Goal: Information Seeking & Learning: Learn about a topic

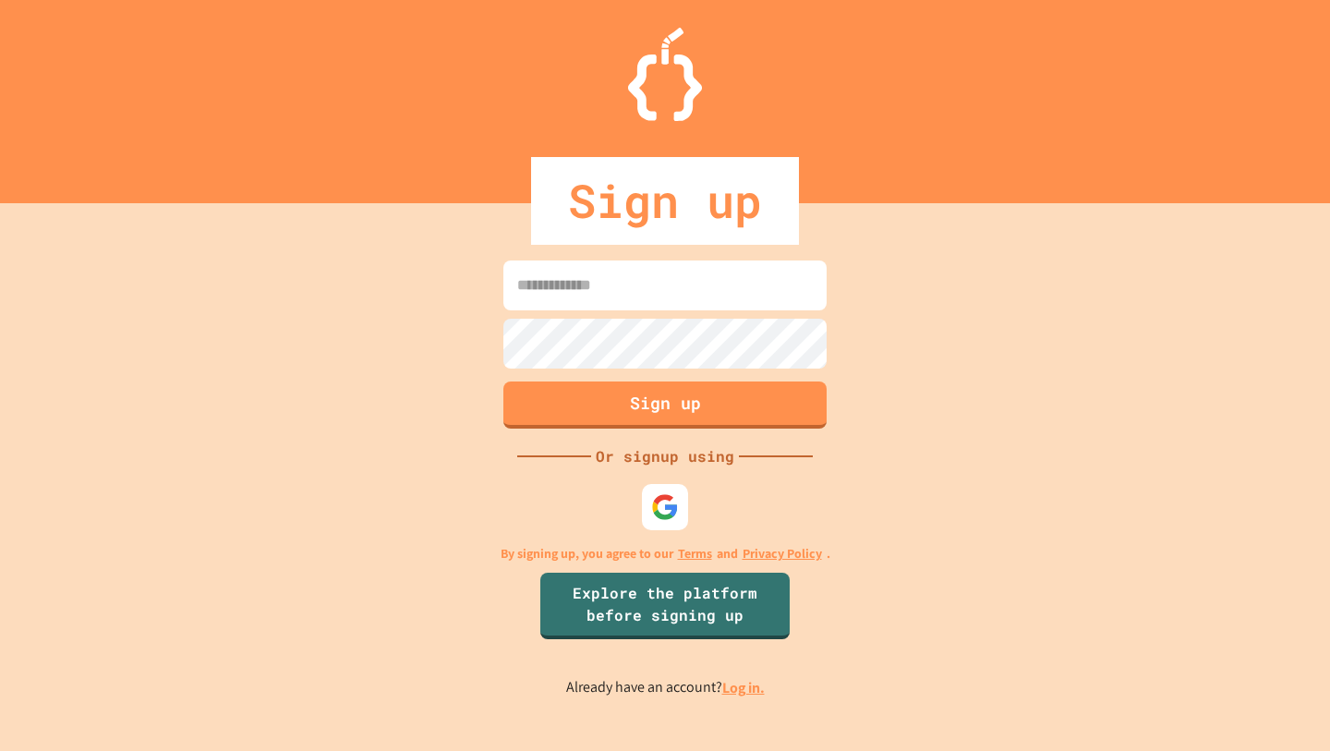
click at [582, 286] on input at bounding box center [664, 285] width 323 height 50
click at [651, 498] on img at bounding box center [665, 506] width 30 height 30
click at [693, 281] on input at bounding box center [664, 285] width 323 height 50
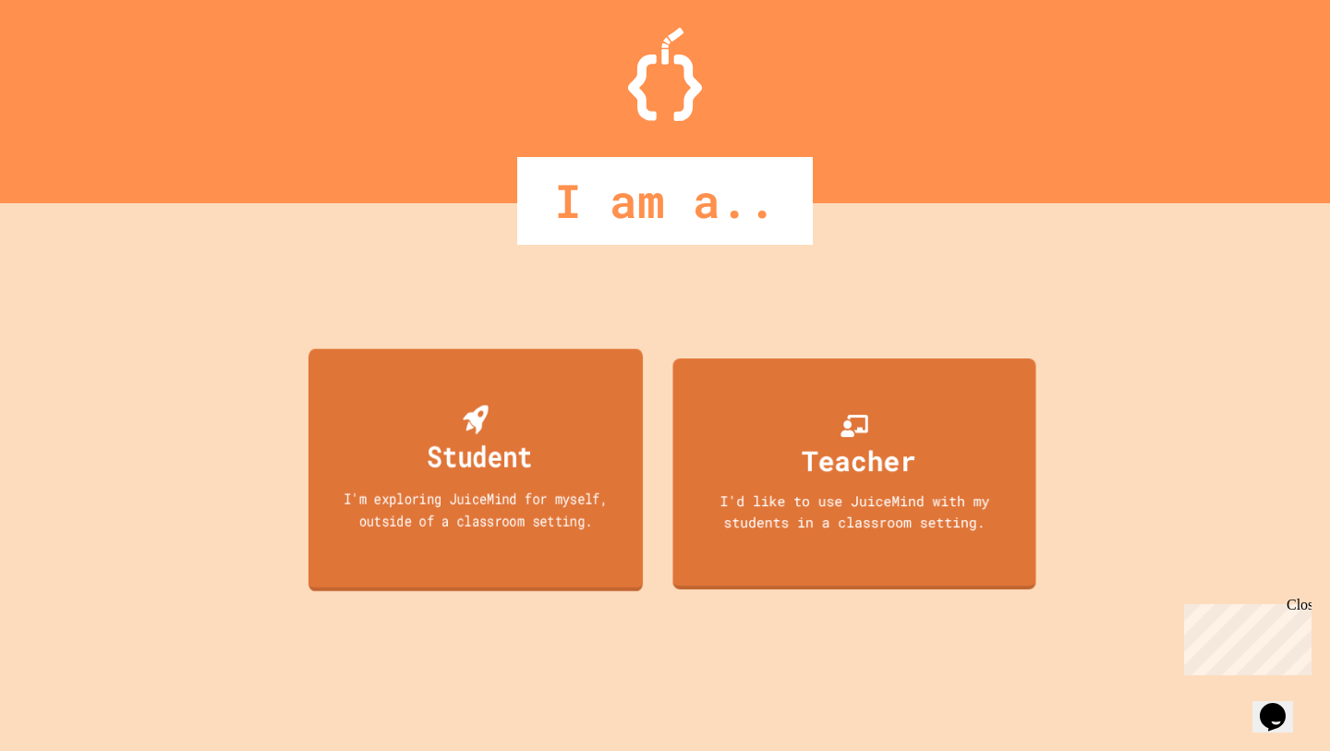
click at [557, 484] on div "Student I'm exploring JuiceMind for myself, outside of a classroom setting." at bounding box center [475, 469] width 334 height 243
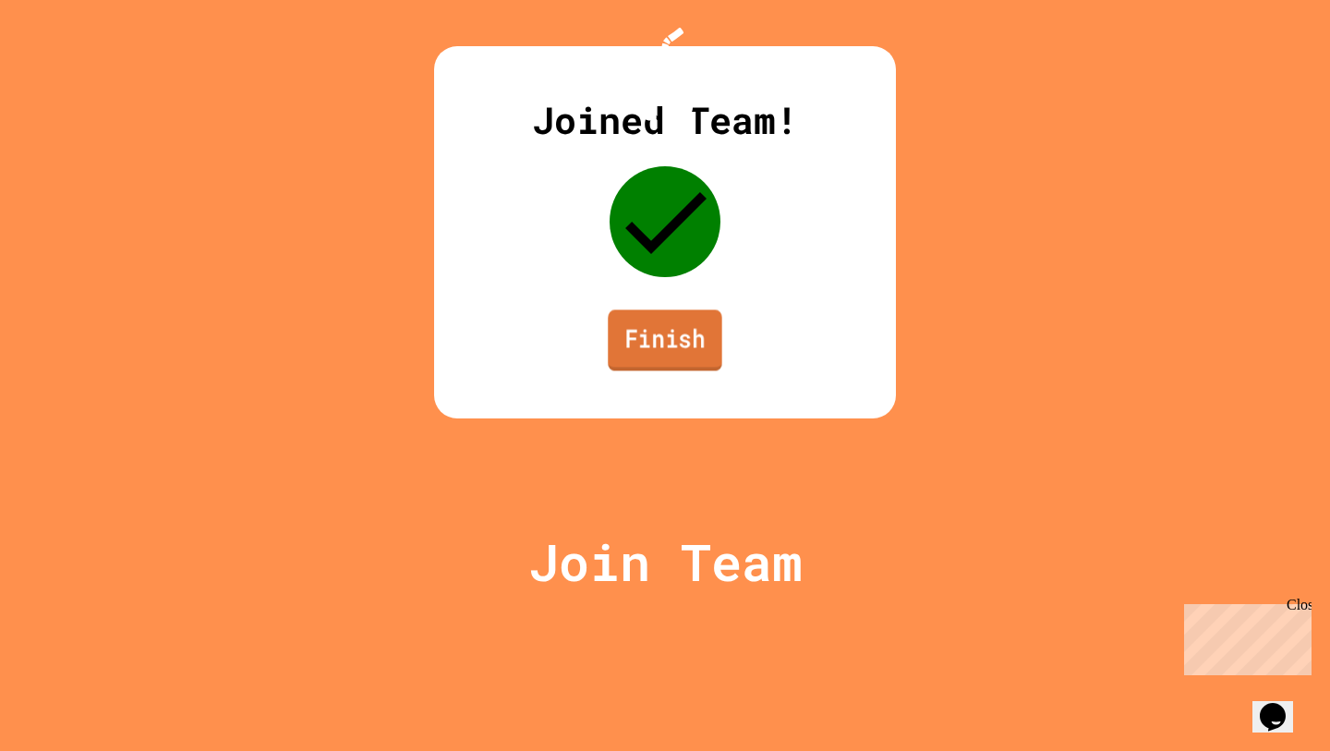
click at [663, 370] on link "Finish" at bounding box center [665, 339] width 114 height 61
